Goal: Information Seeking & Learning: Learn about a topic

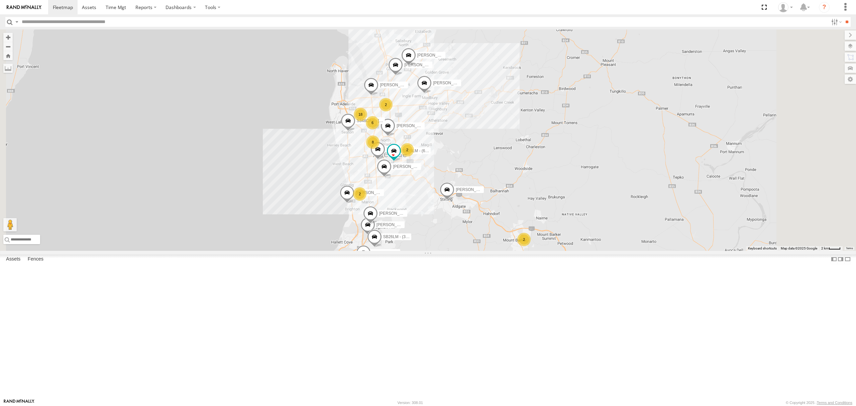
click at [0, 0] on div "SY71FR - (16P TRAILER) PM1 All Assets" at bounding box center [0, 0] width 0 height 0
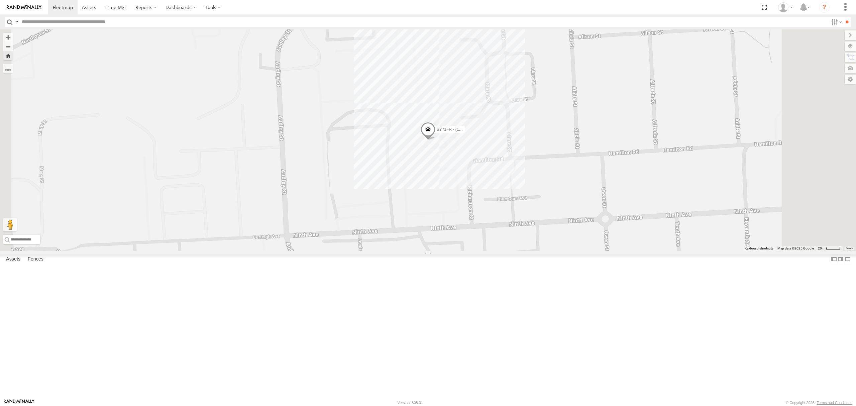
click at [435, 140] on span at bounding box center [428, 131] width 15 height 18
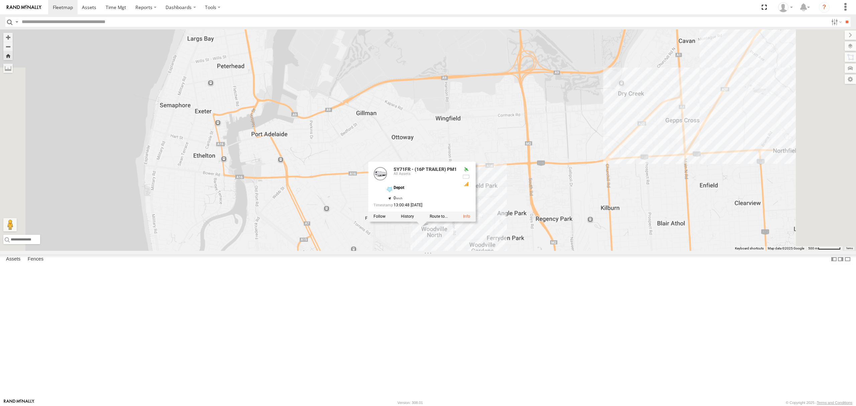
drag, startPoint x: 632, startPoint y: 320, endPoint x: 577, endPoint y: 279, distance: 68.7
click at [577, 251] on div "SY71FR - (16P TRAILER) PM1 SY71FR - (16P TRAILER) PM1 All Assets Depot -34.8616…" at bounding box center [428, 139] width 856 height 221
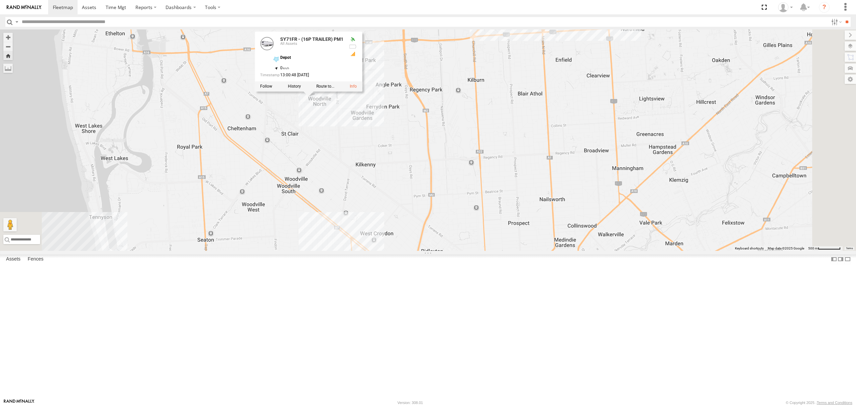
drag, startPoint x: 562, startPoint y: 247, endPoint x: 558, endPoint y: 237, distance: 10.2
click at [558, 237] on div "SY71FR - (16P TRAILER) PM1 SY71FR - (16P TRAILER) PM1 All Assets Depot -34.8616…" at bounding box center [428, 139] width 856 height 221
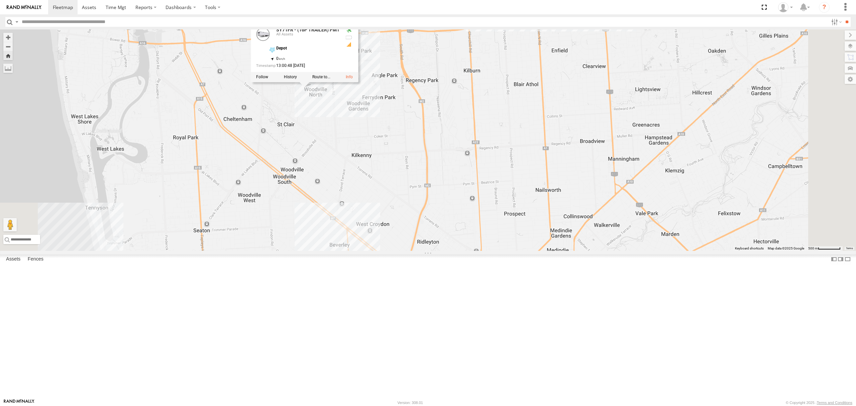
click at [501, 217] on div "SY71FR - (16P TRAILER) PM1 SY71FR - (16P TRAILER) PM1 All Assets Depot -34.8616…" at bounding box center [428, 139] width 856 height 221
click at [62, 8] on span at bounding box center [63, 7] width 20 height 6
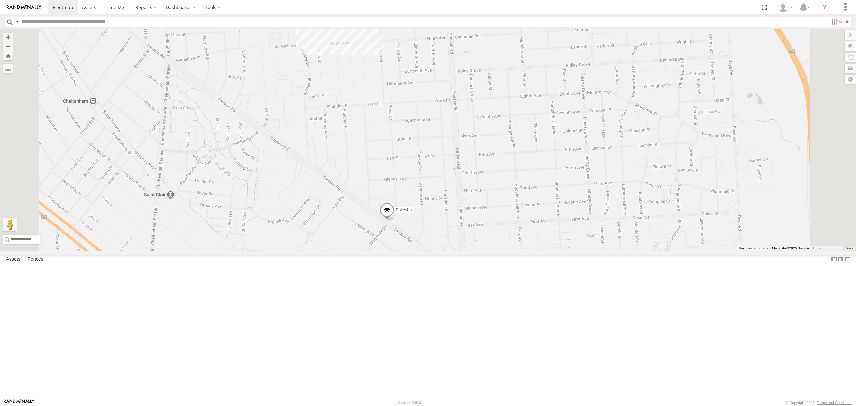
drag, startPoint x: 445, startPoint y: 189, endPoint x: 443, endPoint y: 202, distance: 13.4
click at [444, 195] on div "S348CAH - Emir Tarabar SB25LM - (6P HINO) R6 SB26LM - (3P HINO) R7 Dharambir Si…" at bounding box center [428, 139] width 856 height 221
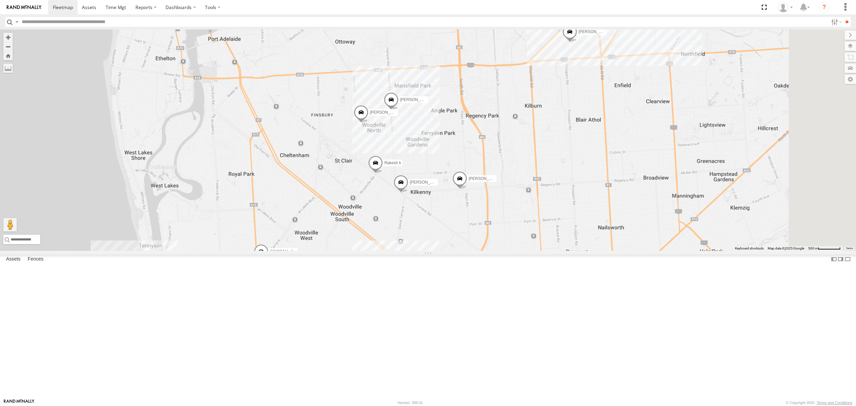
drag, startPoint x: 618, startPoint y: 257, endPoint x: 553, endPoint y: 225, distance: 73.0
click at [554, 226] on div "S348CAH - Emir Tarabar SB25LM - (6P HINO) R6 SB26LM - (3P HINO) R7 Dharambir Si…" at bounding box center [428, 139] width 856 height 221
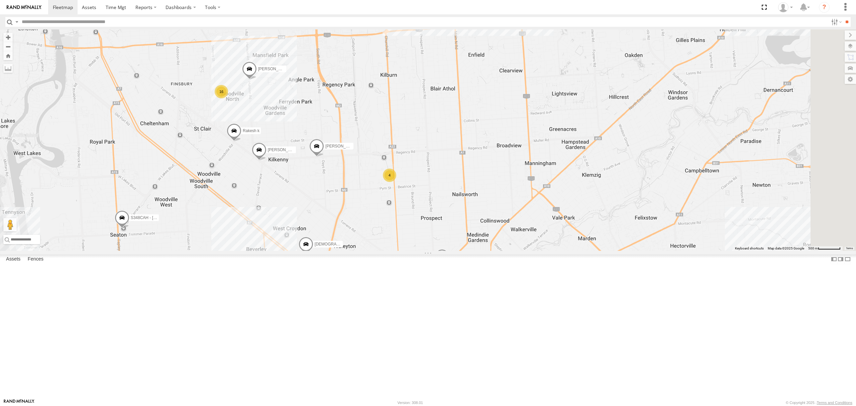
drag, startPoint x: 508, startPoint y: 267, endPoint x: 528, endPoint y: 296, distance: 34.5
click at [528, 251] on div "S348CAH - Emir Tarabar SB25LM - (6P HINO) R6 SB26LM - (3P HINO) R7 Dharambir Si…" at bounding box center [428, 139] width 856 height 221
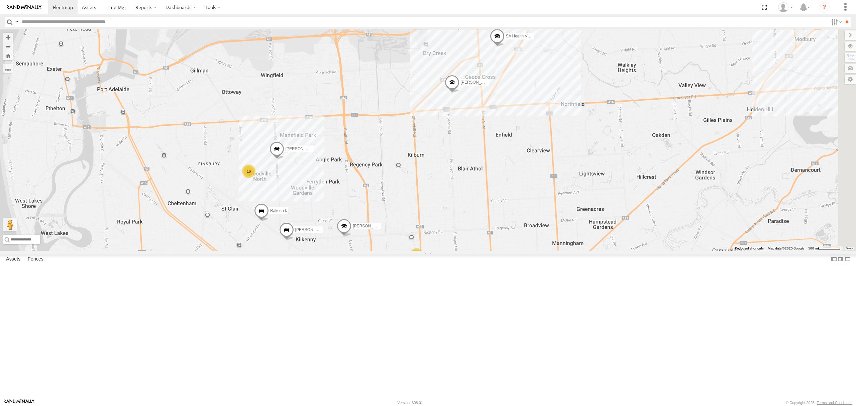
drag, startPoint x: 552, startPoint y: 280, endPoint x: 549, endPoint y: 280, distance: 3.4
click at [549, 251] on div "S348CAH - Emir Tarabar SB25LM - (6P HINO) R6 SB26LM - (3P HINO) R7 Dharambir Si…" at bounding box center [428, 139] width 856 height 221
drag, startPoint x: 551, startPoint y: 276, endPoint x: 532, endPoint y: 276, distance: 18.7
click at [532, 251] on div "S348CAH - Emir Tarabar SB25LM - (6P HINO) R6 SB26LM - (3P HINO) R7 Dharambir Si…" at bounding box center [428, 139] width 856 height 221
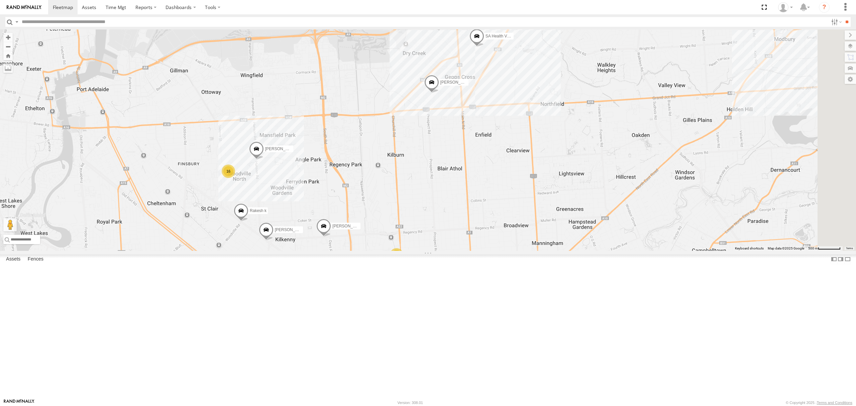
click at [0, 0] on div "S254CLT - Brian Corkhill" at bounding box center [0, 0] width 0 height 0
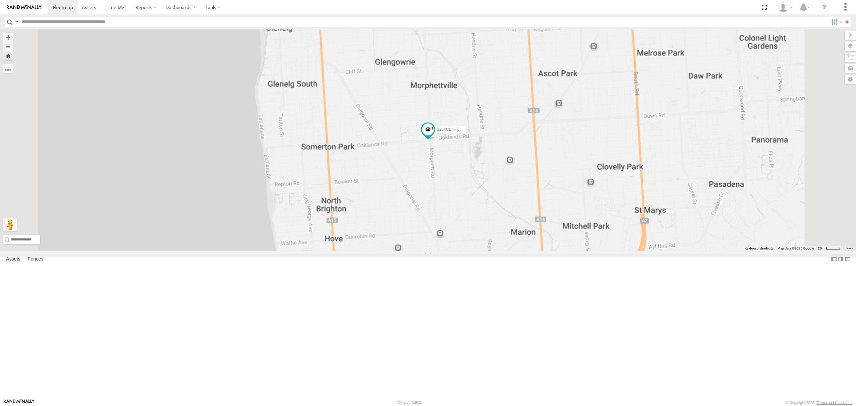
click at [0, 0] on div "SB25LM - (6P HINO) R6 All Assets" at bounding box center [0, 0] width 0 height 0
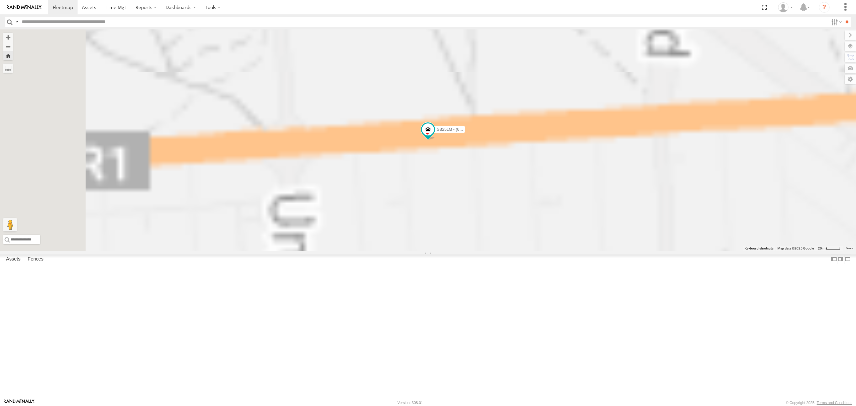
click at [0, 0] on div "4.3" at bounding box center [0, 0] width 0 height 0
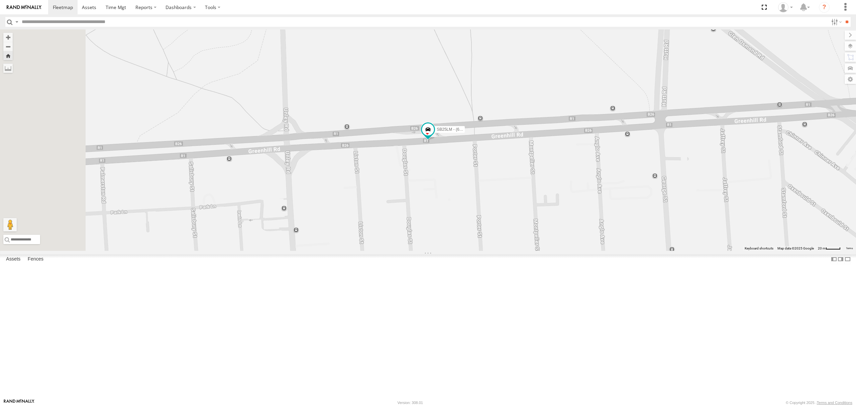
click at [0, 0] on div "All Assets" at bounding box center [0, 0] width 0 height 0
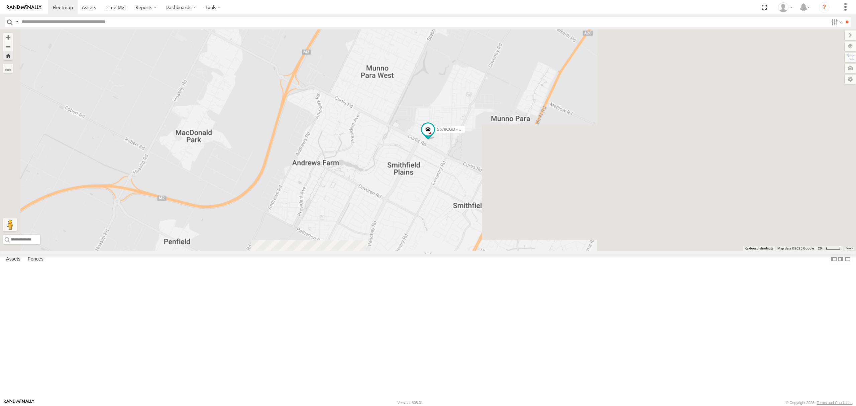
click at [0, 0] on div "SY71FR - (16P TRAILER) PM1" at bounding box center [0, 0] width 0 height 0
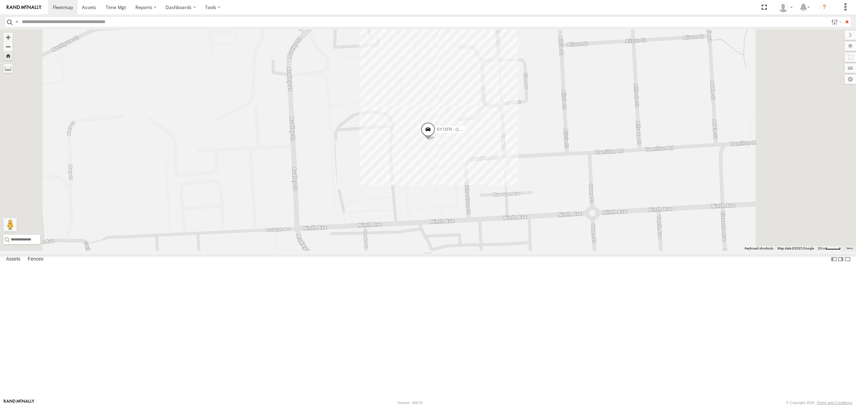
click at [435, 140] on span at bounding box center [428, 131] width 15 height 18
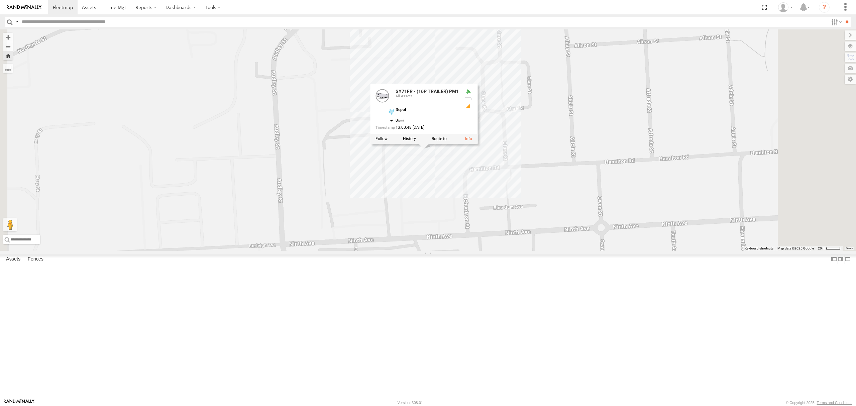
click at [0, 0] on div "S168CSD - Fridge It Spaceship" at bounding box center [0, 0] width 0 height 0
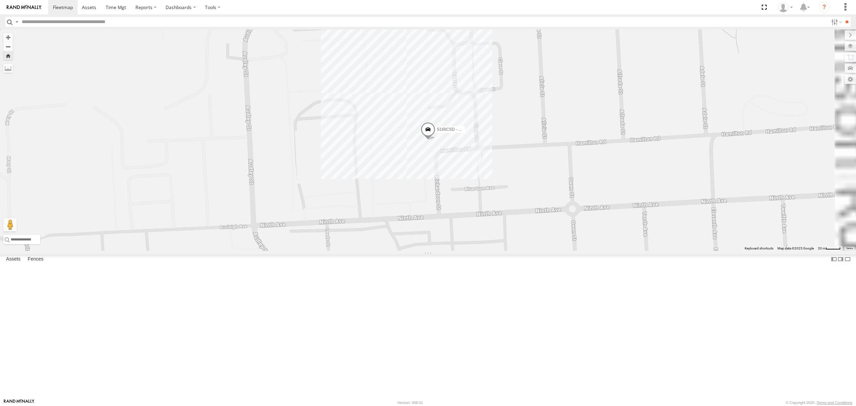
click at [0, 0] on div "FUSO - SB89LP" at bounding box center [0, 0] width 0 height 0
click at [0, 0] on div "All Assets" at bounding box center [0, 0] width 0 height 0
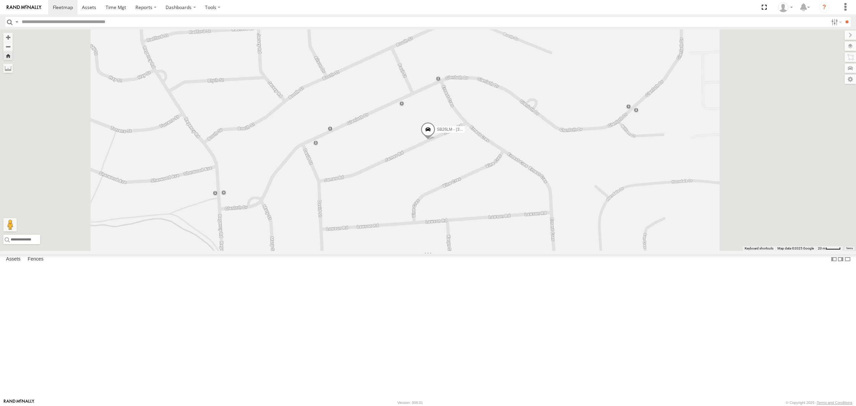
click at [0, 0] on div "S264CKI - Fridge It Crafter" at bounding box center [0, 0] width 0 height 0
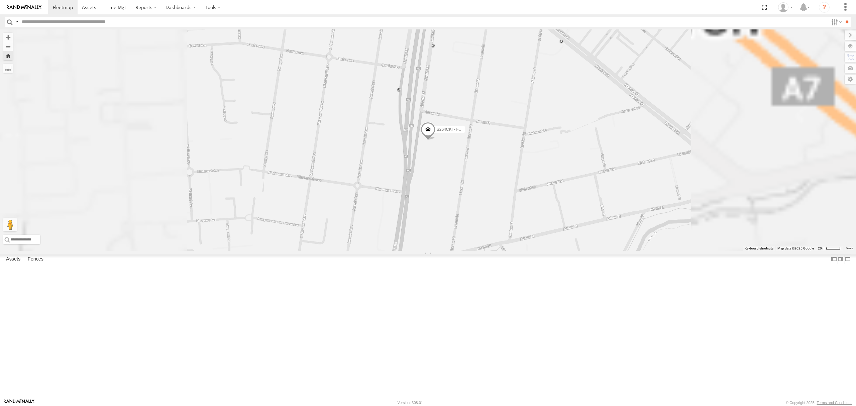
click at [0, 0] on div "All Assets" at bounding box center [0, 0] width 0 height 0
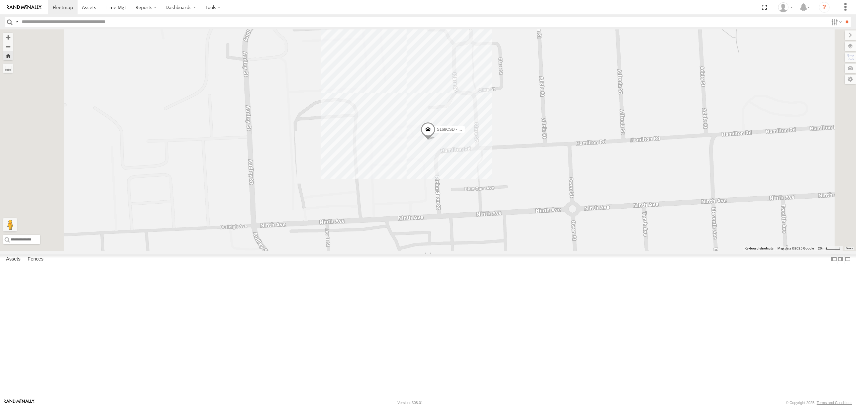
click at [0, 0] on span at bounding box center [0, 0] width 0 height 0
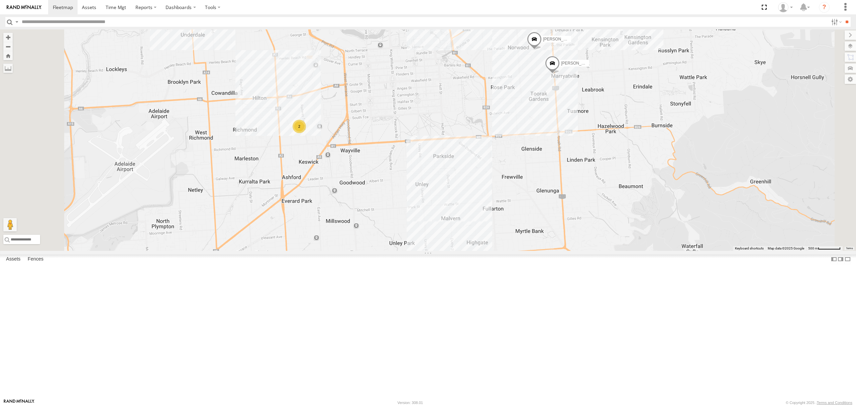
click at [0, 0] on div "S678CGD - Fridge It Sprinter All Assets" at bounding box center [0, 0] width 0 height 0
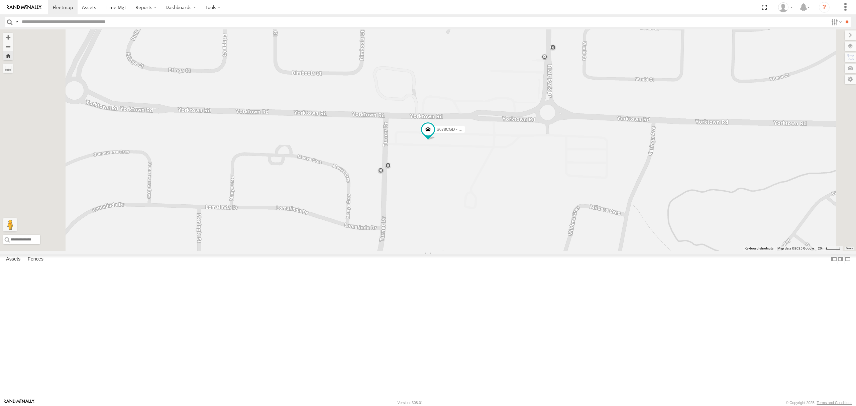
click at [0, 0] on link at bounding box center [0, 0] width 0 height 0
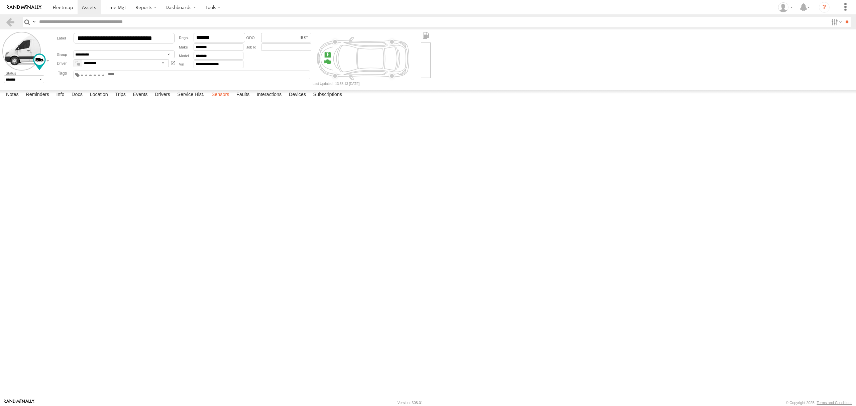
click at [219, 100] on label "Sensors" at bounding box center [220, 94] width 24 height 9
click at [57, 100] on label "Info" at bounding box center [60, 94] width 15 height 9
click at [63, 100] on label "Info" at bounding box center [60, 94] width 15 height 9
click at [293, 100] on label "Devices" at bounding box center [297, 94] width 24 height 9
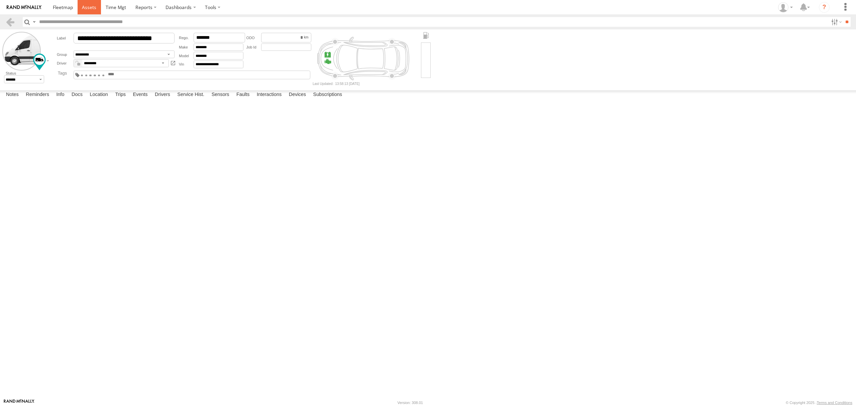
click at [86, 12] on link at bounding box center [90, 7] width 24 height 14
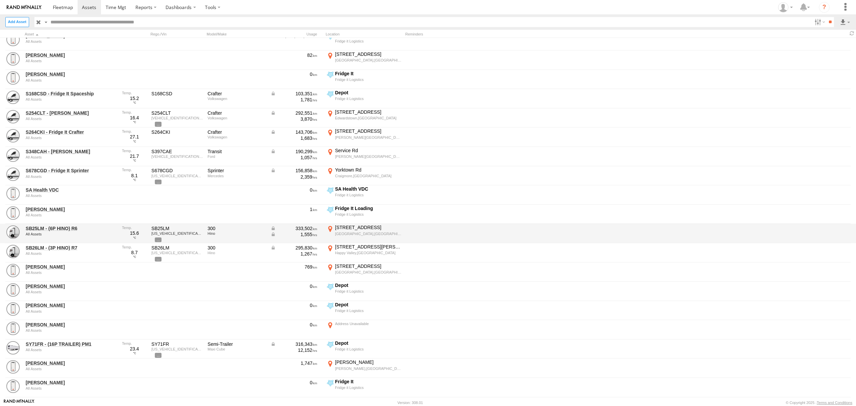
scroll to position [980, 0]
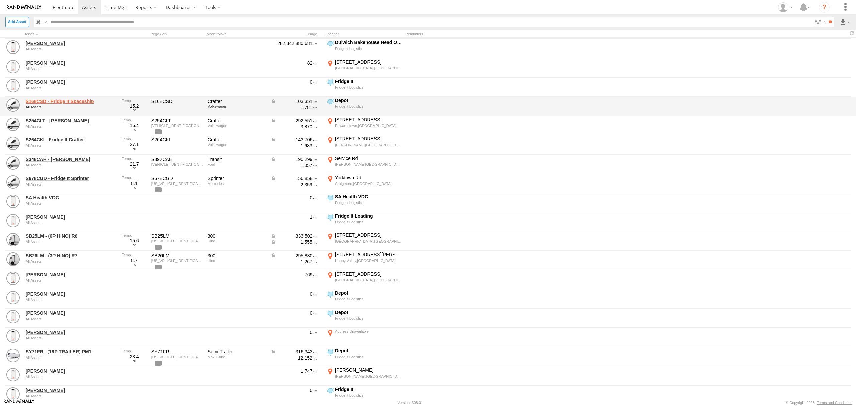
click at [77, 102] on link "S168CSD - Fridge It Spaceship" at bounding box center [72, 101] width 92 height 6
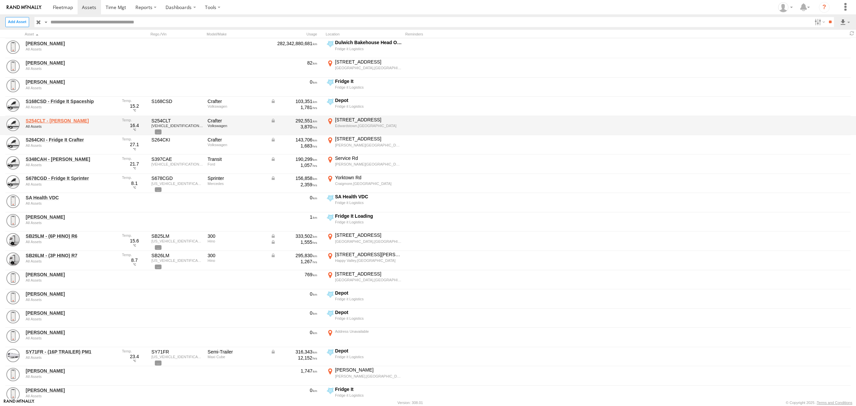
click at [69, 121] on link "S254CLT - Brian Corkhill" at bounding box center [72, 121] width 92 height 6
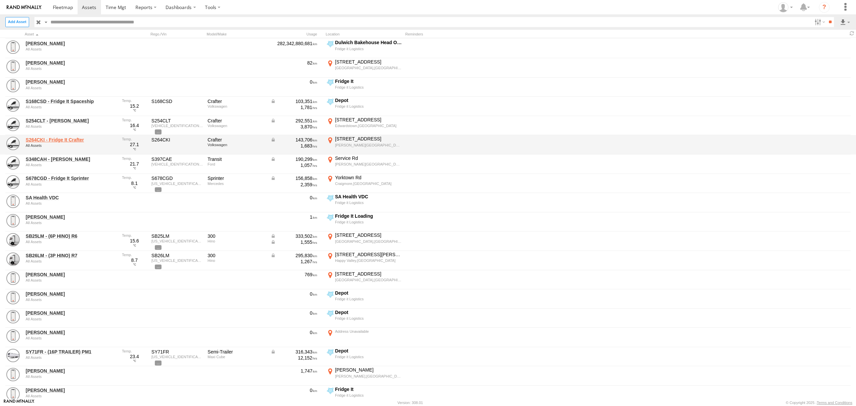
click at [67, 138] on link "S264CKI - Fridge It Crafter" at bounding box center [72, 140] width 92 height 6
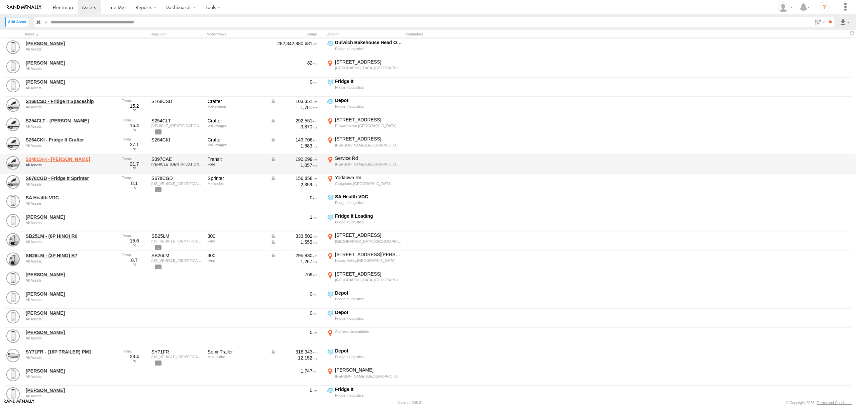
click at [71, 158] on link "S348CAH - Emir Tarabar" at bounding box center [72, 159] width 92 height 6
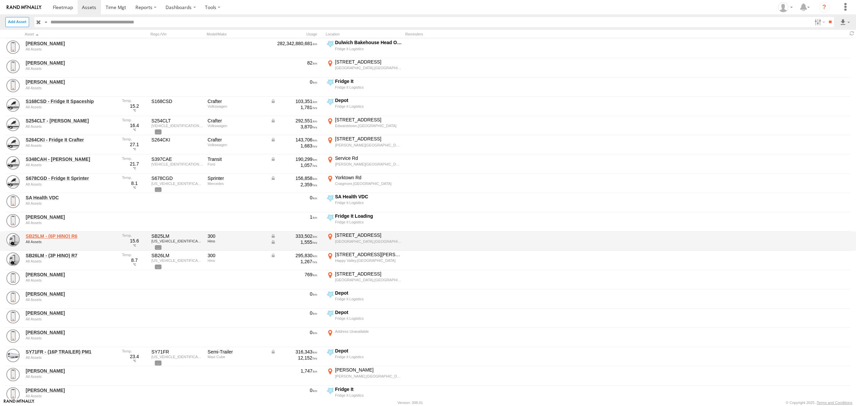
click at [55, 236] on link "SB25LM - (6P HINO) R6" at bounding box center [72, 236] width 92 height 6
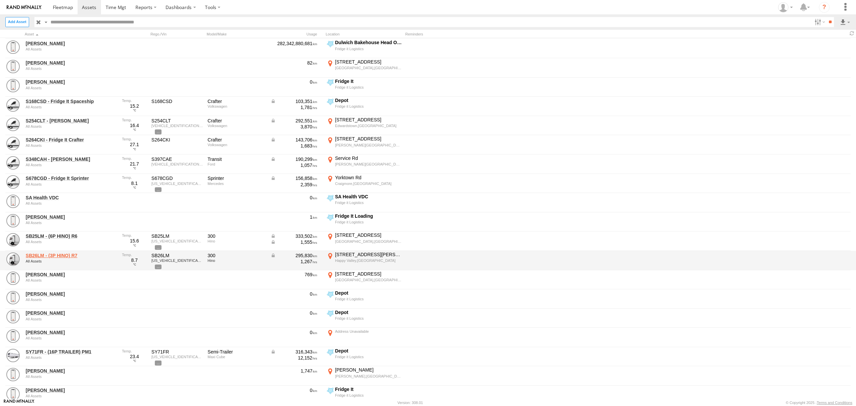
click at [74, 257] on link "SB26LM - (3P HINO) R7" at bounding box center [72, 255] width 92 height 6
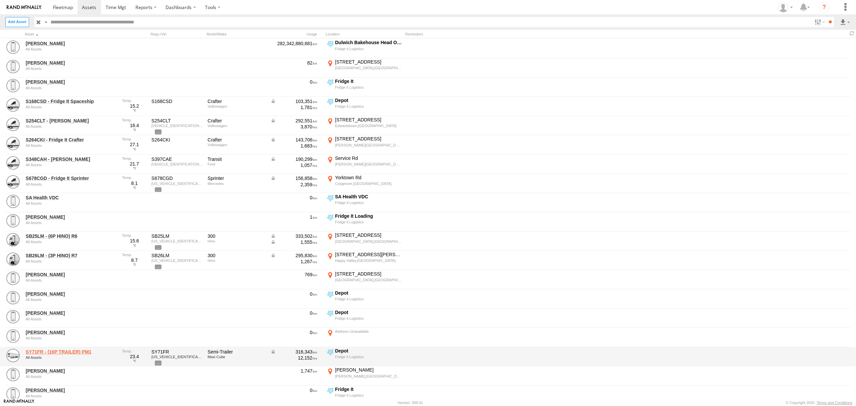
click at [89, 354] on link "SY71FR - (16P TRAILER) PM1" at bounding box center [72, 352] width 92 height 6
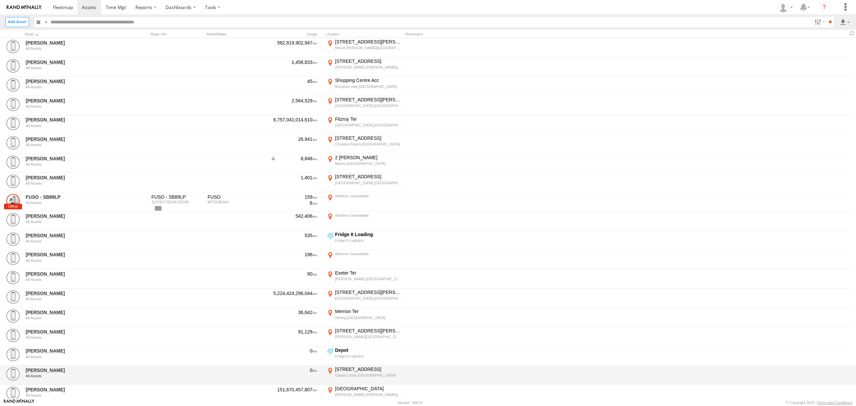
scroll to position [58, 0]
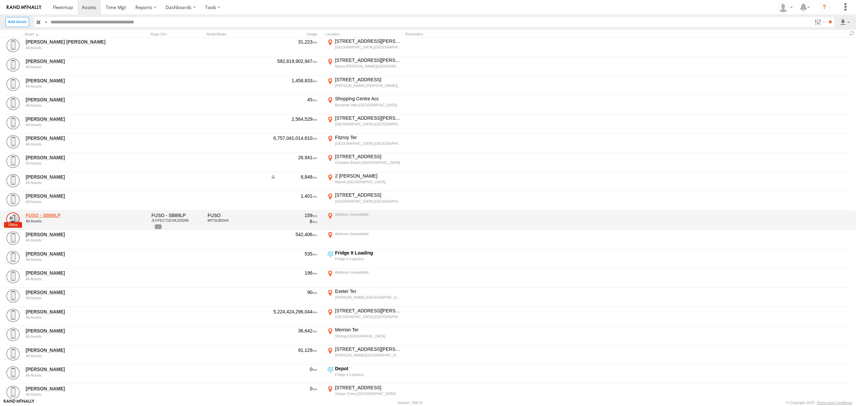
click at [48, 218] on link "FUSO - SB89LP" at bounding box center [72, 215] width 92 height 6
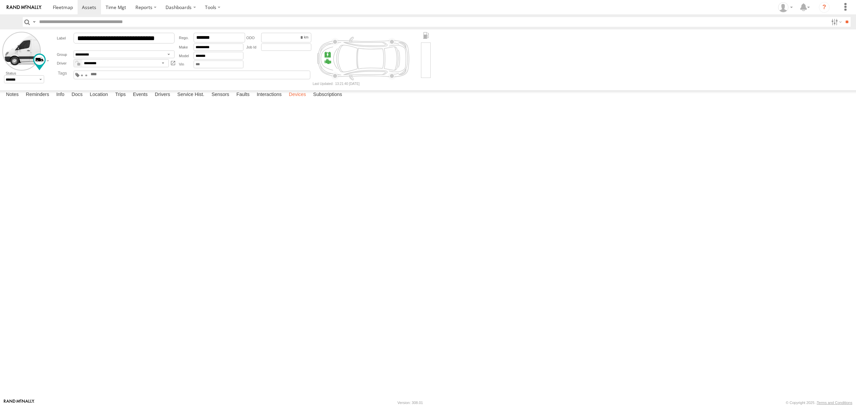
click at [296, 100] on label "Devices" at bounding box center [297, 94] width 24 height 9
click at [299, 100] on label "Devices" at bounding box center [297, 94] width 24 height 9
click at [291, 100] on label "Devices" at bounding box center [297, 94] width 24 height 9
click at [297, 100] on label "Devices" at bounding box center [297, 94] width 24 height 9
click at [294, 100] on label "Devices" at bounding box center [297, 94] width 24 height 9
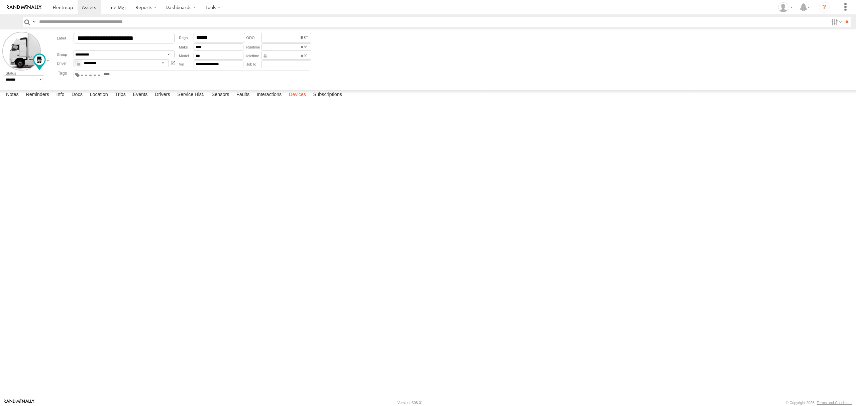
click at [294, 100] on label "Devices" at bounding box center [297, 94] width 24 height 9
click at [296, 100] on label "Devices" at bounding box center [297, 94] width 24 height 9
click at [303, 100] on label "Devices" at bounding box center [297, 94] width 24 height 9
click at [271, 100] on label "Interactions" at bounding box center [269, 94] width 32 height 9
click at [297, 100] on label "Devices" at bounding box center [297, 94] width 24 height 9
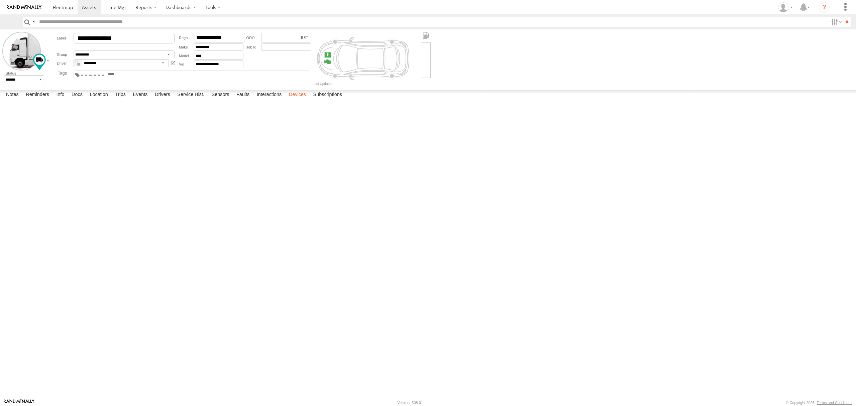
click at [297, 100] on label "Devices" at bounding box center [297, 94] width 24 height 9
click at [268, 100] on label "Interactions" at bounding box center [269, 94] width 32 height 9
click at [246, 100] on label "Faults" at bounding box center [243, 94] width 20 height 9
click at [224, 100] on label "Sensors" at bounding box center [220, 94] width 24 height 9
click at [186, 100] on label "Service Hist." at bounding box center [191, 94] width 34 height 9
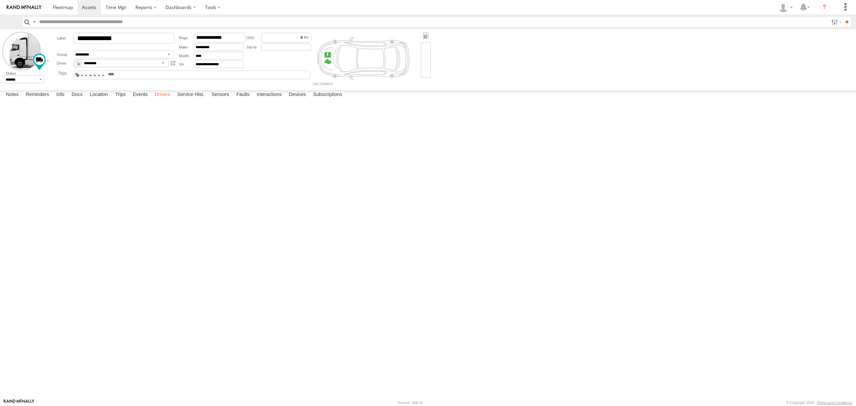
click at [165, 100] on label "Drivers" at bounding box center [162, 94] width 22 height 9
click at [294, 100] on label "Devices" at bounding box center [297, 94] width 24 height 9
click at [328, 100] on label "Subscriptions" at bounding box center [328, 94] width 36 height 9
click at [71, 11] on link at bounding box center [62, 7] width 29 height 14
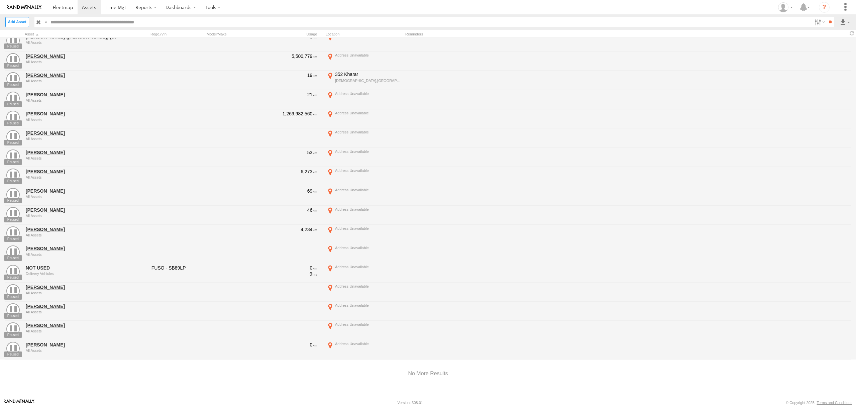
scroll to position [1663, 0]
click at [45, 265] on link "NOT USED" at bounding box center [72, 268] width 92 height 6
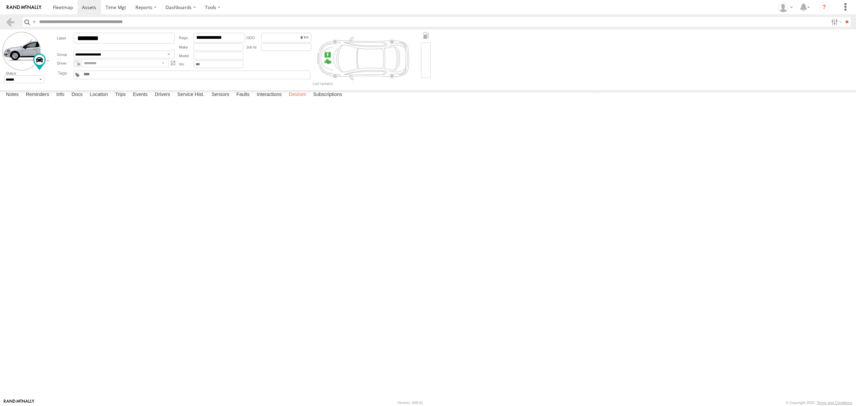
click at [300, 100] on label "Devices" at bounding box center [297, 94] width 24 height 9
click at [81, 7] on link at bounding box center [90, 7] width 24 height 14
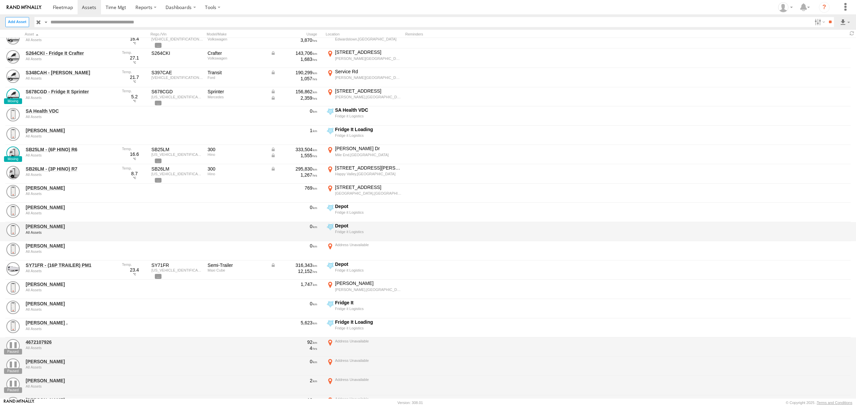
scroll to position [1159, 0]
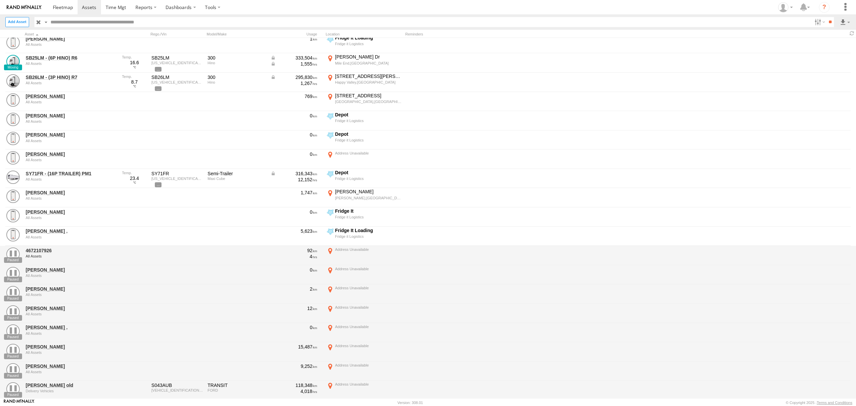
click at [197, 250] on div at bounding box center [176, 255] width 53 height 18
click at [36, 247] on div "4672107926 All Assets" at bounding box center [72, 255] width 94 height 18
click at [36, 247] on link "4672107926" at bounding box center [72, 250] width 92 height 6
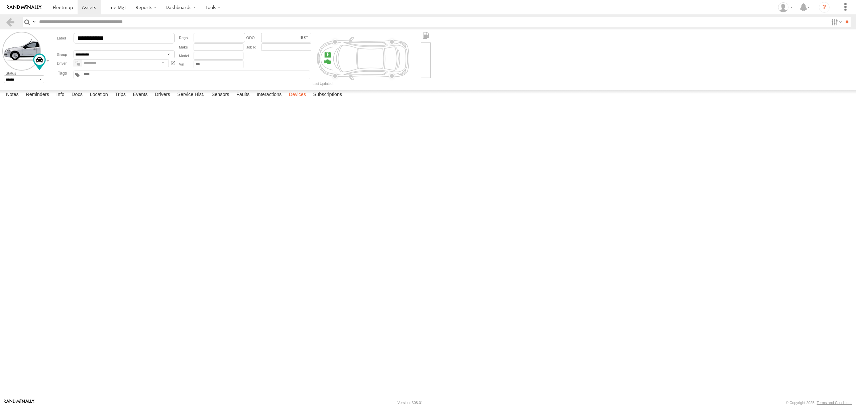
click at [300, 100] on label "Devices" at bounding box center [297, 94] width 24 height 9
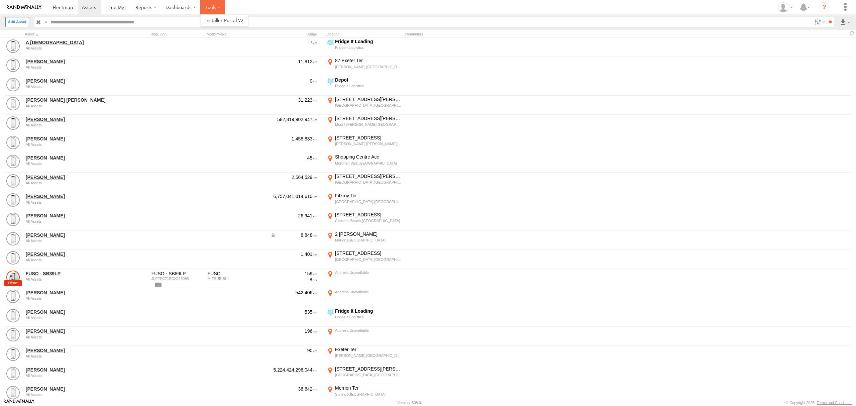
click at [214, 2] on label at bounding box center [212, 7] width 25 height 14
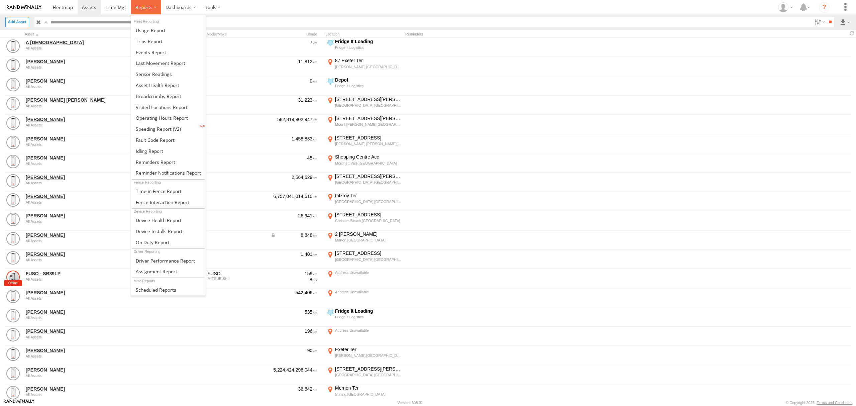
click at [139, 6] on span at bounding box center [143, 7] width 17 height 6
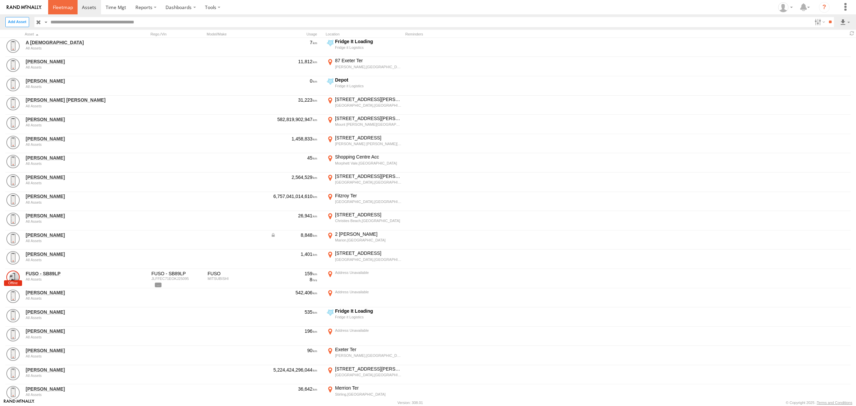
click at [62, 8] on span at bounding box center [63, 7] width 20 height 6
